Goal: Transaction & Acquisition: Download file/media

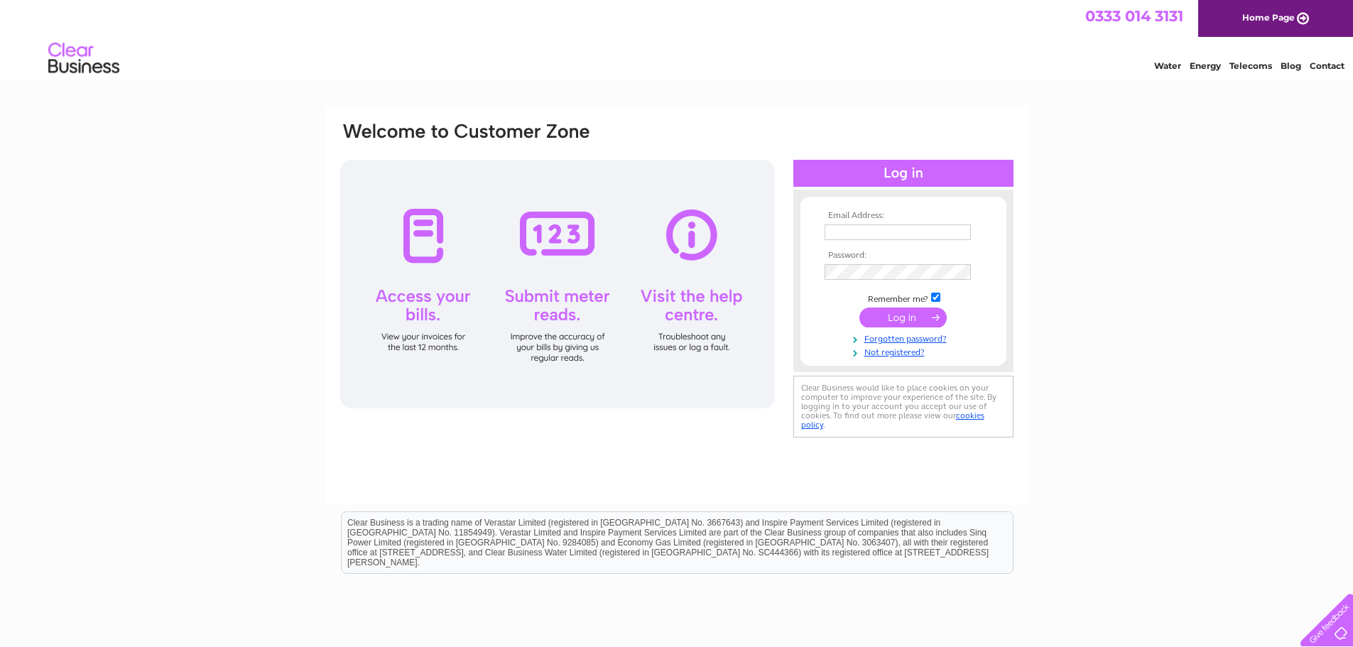
type input "[EMAIL_ADDRESS][DOMAIN_NAME]"
click at [895, 319] on input "submit" at bounding box center [902, 318] width 87 height 20
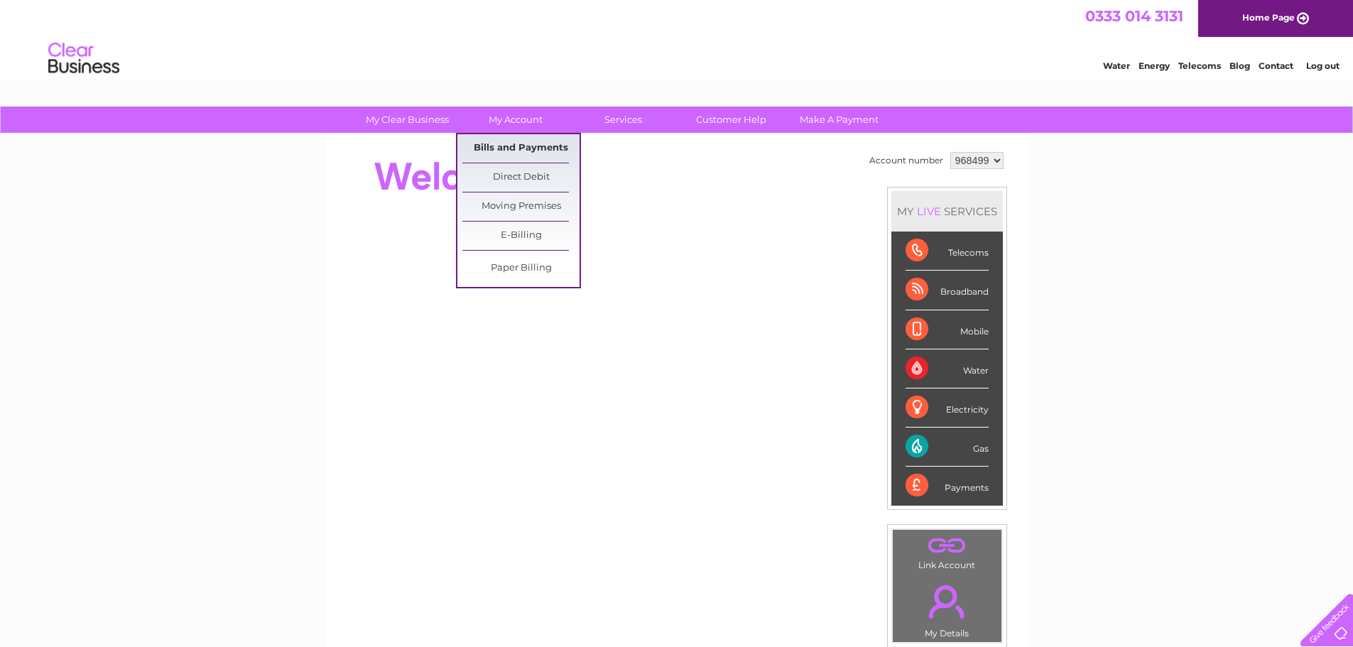
click at [505, 144] on link "Bills and Payments" at bounding box center [520, 148] width 117 height 28
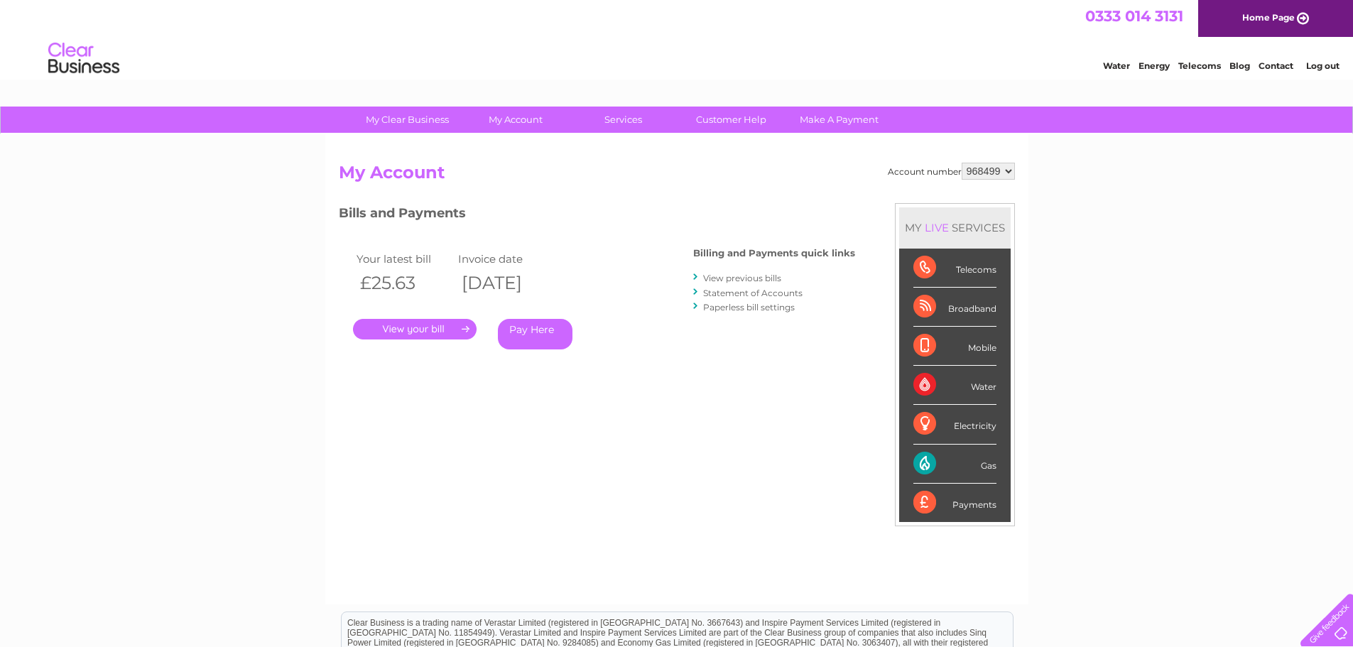
click at [412, 325] on link "." at bounding box center [415, 329] width 124 height 21
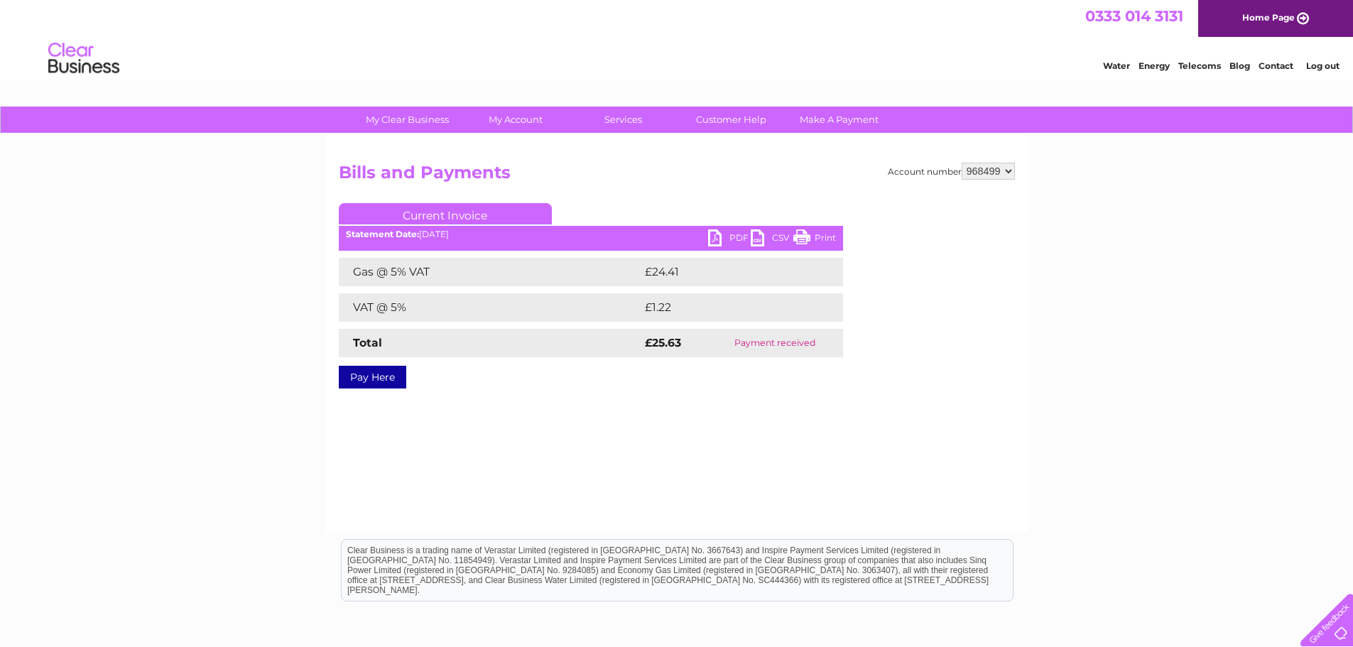
click at [737, 233] on link "PDF" at bounding box center [729, 239] width 43 height 21
